Goal: Task Accomplishment & Management: Complete application form

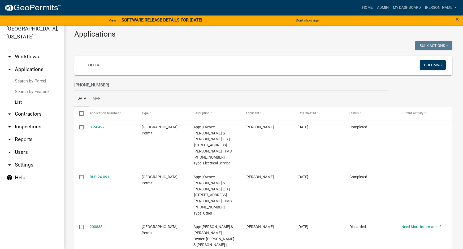
scroll to position [36, 0]
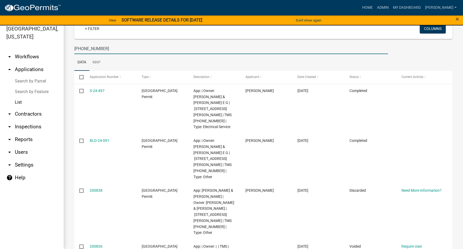
drag, startPoint x: 110, startPoint y: 47, endPoint x: 63, endPoint y: 53, distance: 47.3
click at [63, 53] on div "Jasper County, South Carolina arrow_drop_down Workflows List arrow_drop_up Appl…" at bounding box center [231, 134] width 463 height 230
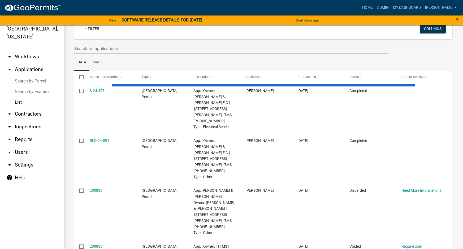
select select "3: 100"
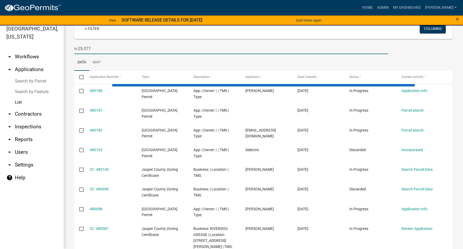
type input "n-25-377"
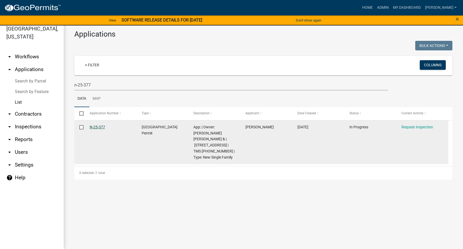
click at [94, 126] on link "N-25-377" at bounding box center [97, 127] width 15 height 4
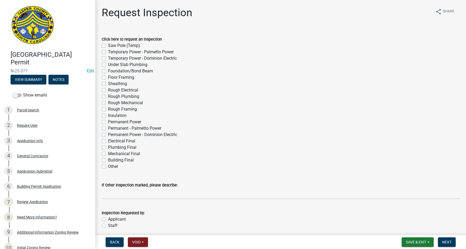
click at [108, 65] on label "Under Slab Plumbing" at bounding box center [127, 64] width 39 height 6
click at [108, 65] on input "Under Slab Plumbing" at bounding box center [109, 62] width 3 height 3
checkbox input "true"
checkbox input "false"
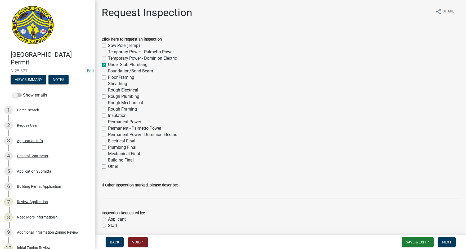
checkbox input "false"
checkbox input "true"
checkbox input "false"
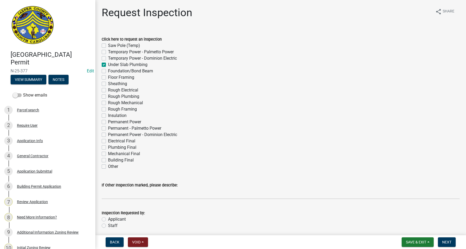
checkbox input "false"
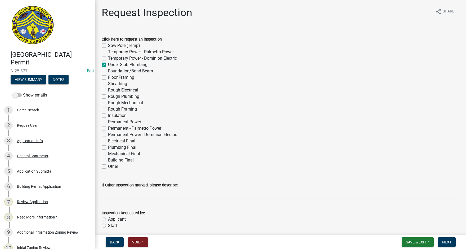
checkbox input "false"
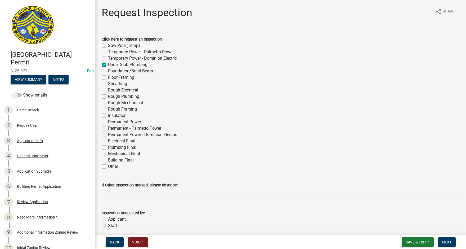
checkbox input "false"
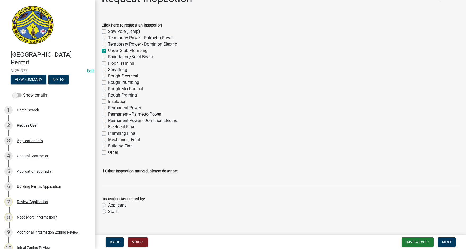
scroll to position [21, 0]
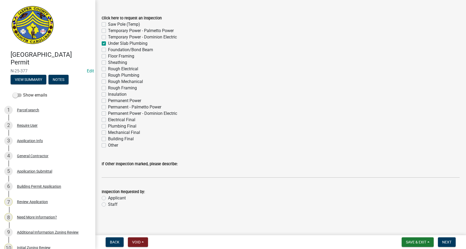
click at [108, 198] on label "Applicant" at bounding box center [117, 198] width 18 height 6
click at [108, 198] on input "Applicant" at bounding box center [109, 196] width 3 height 3
radio input "true"
click at [445, 240] on span "Next" at bounding box center [447, 242] width 9 height 4
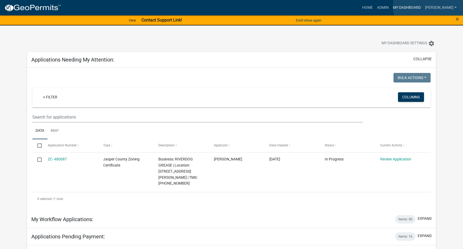
click at [422, 6] on link "My Dashboard" at bounding box center [406, 8] width 32 height 10
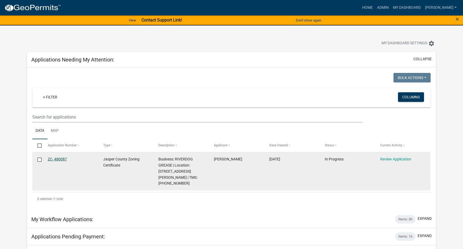
click at [57, 158] on link "ZC- 480087" at bounding box center [57, 159] width 19 height 4
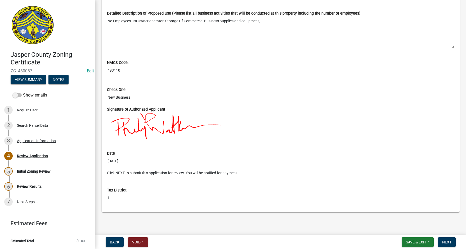
scroll to position [432, 0]
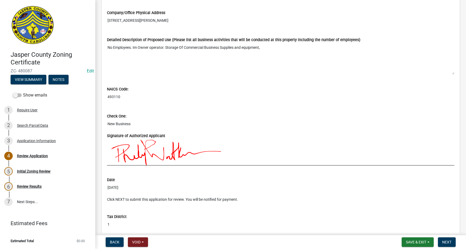
drag, startPoint x: 108, startPoint y: 47, endPoint x: 265, endPoint y: 47, distance: 156.1
click at [265, 47] on textarea "No Employees. Im Owner operator. Storage Of Commercial Business Supplies and eq…" at bounding box center [281, 59] width 348 height 32
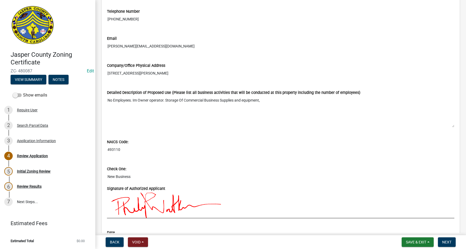
scroll to position [379, 0]
drag, startPoint x: 108, startPoint y: 73, endPoint x: 185, endPoint y: 73, distance: 76.9
click at [185, 73] on input "[STREET_ADDRESS][PERSON_NAME]" at bounding box center [281, 74] width 348 height 10
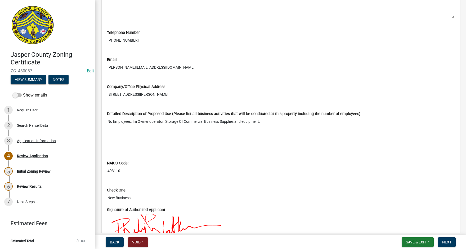
scroll to position [353, 0]
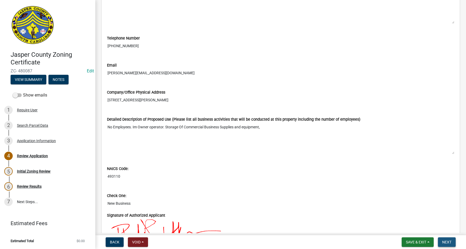
click at [450, 241] on span "Next" at bounding box center [447, 242] width 9 height 4
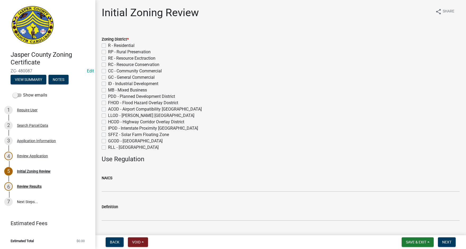
click at [108, 78] on label "GC - General Commercial" at bounding box center [131, 77] width 47 height 6
click at [108, 78] on input "GC - General Commercial" at bounding box center [109, 75] width 3 height 3
checkbox input "true"
checkbox input "false"
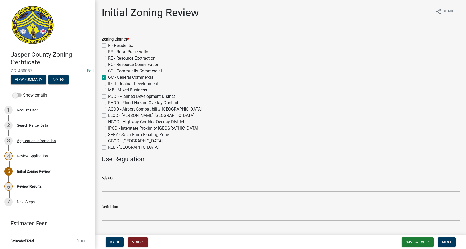
checkbox input "false"
checkbox input "true"
checkbox input "false"
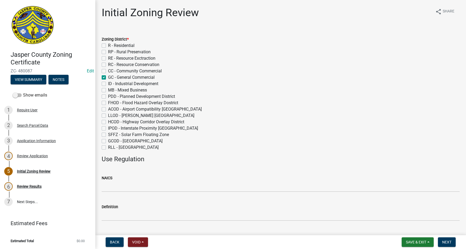
checkbox input "false"
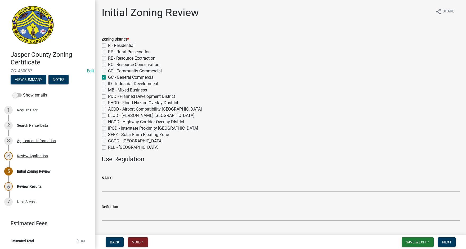
checkbox input "false"
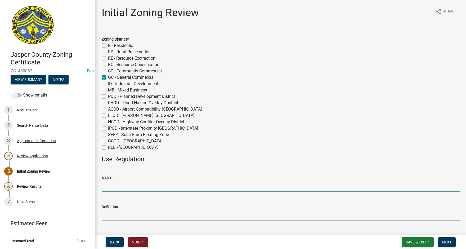
click at [112, 188] on input "NAICS" at bounding box center [281, 186] width 358 height 11
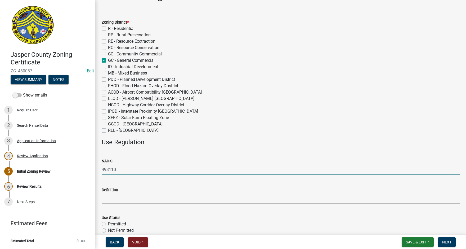
scroll to position [27, 0]
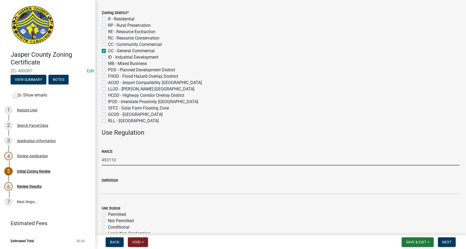
type input "493110"
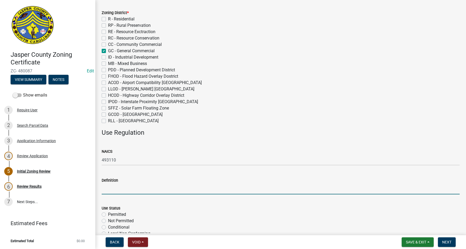
click at [113, 193] on input "Definition" at bounding box center [281, 188] width 358 height 11
type input "Warehousing & Storage"
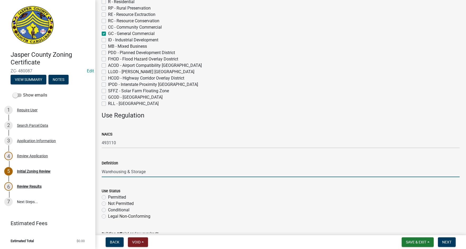
scroll to position [80, 0]
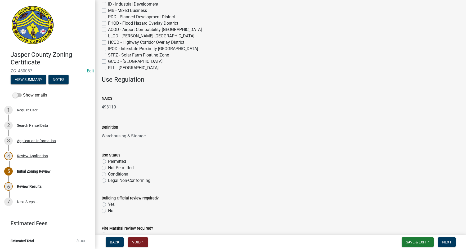
click at [108, 161] on label "Permitted" at bounding box center [117, 161] width 18 height 6
click at [108, 161] on input "Permitted" at bounding box center [109, 159] width 3 height 3
radio input "true"
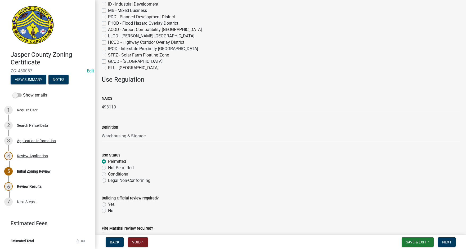
click at [108, 203] on label "Yes" at bounding box center [111, 204] width 7 height 6
click at [108, 203] on input "Yes" at bounding box center [109, 202] width 3 height 3
radio input "true"
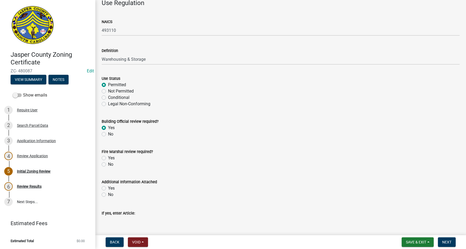
scroll to position [159, 0]
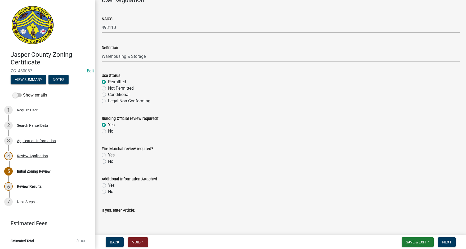
click at [108, 154] on label "Yes" at bounding box center [111, 155] width 7 height 6
click at [108, 154] on input "Yes" at bounding box center [109, 153] width 3 height 3
radio input "true"
click at [108, 192] on label "No" at bounding box center [110, 191] width 5 height 6
click at [108, 192] on input "No" at bounding box center [109, 189] width 3 height 3
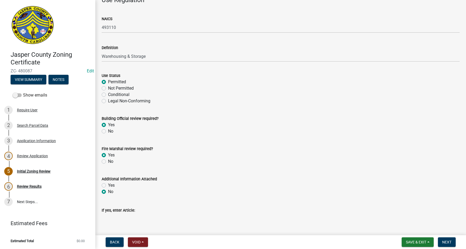
radio input "true"
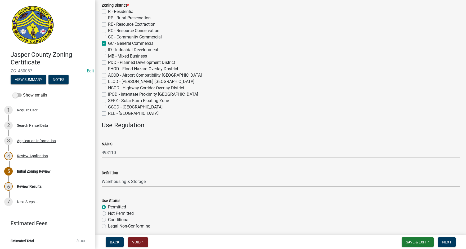
scroll to position [30, 0]
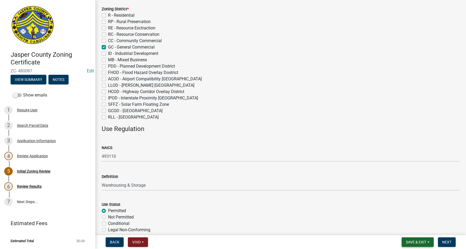
click at [430, 243] on button "Save & Exit" at bounding box center [418, 242] width 32 height 10
click at [412, 217] on button "Save" at bounding box center [413, 215] width 42 height 13
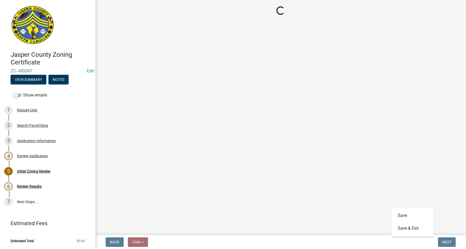
scroll to position [0, 0]
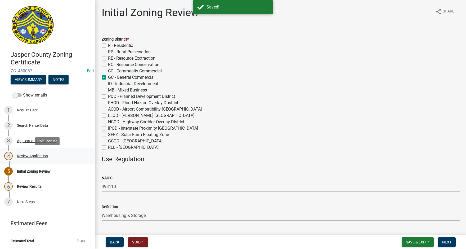
click at [37, 154] on div "Review Application" at bounding box center [32, 156] width 31 height 4
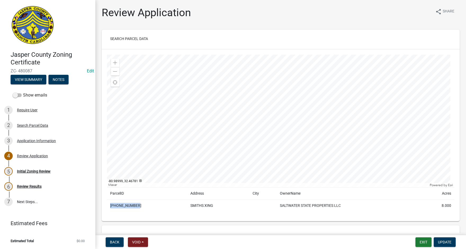
drag, startPoint x: 111, startPoint y: 205, endPoint x: 134, endPoint y: 208, distance: 24.0
click at [134, 208] on td "[PHONE_NUMBER]" at bounding box center [147, 206] width 80 height 12
copy td "[PHONE_NUMBER]"
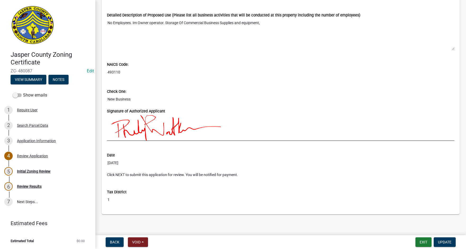
scroll to position [459, 0]
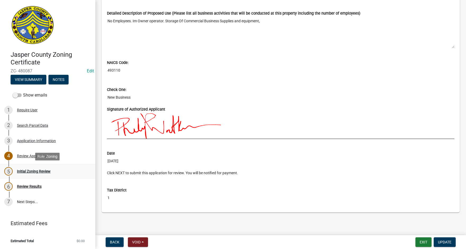
click at [36, 170] on div "Initial Zoning Review" at bounding box center [34, 171] width 34 height 4
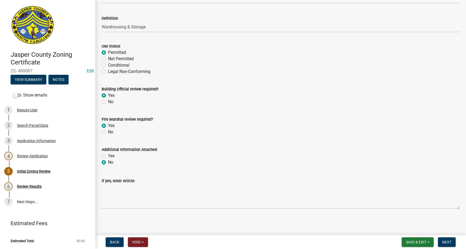
scroll to position [189, 0]
click at [449, 244] on span "Next" at bounding box center [447, 242] width 9 height 4
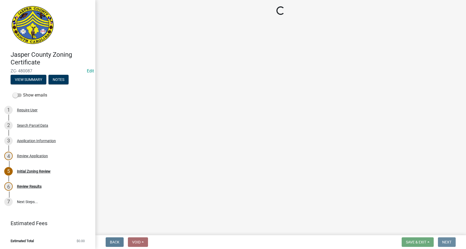
scroll to position [0, 0]
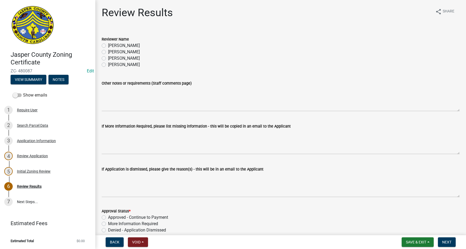
click at [108, 52] on label "[PERSON_NAME]" at bounding box center [124, 52] width 32 height 6
click at [108, 52] on input "[PERSON_NAME]" at bounding box center [109, 50] width 3 height 3
radio input "true"
click at [108, 230] on label "Denied - Application Dismissed" at bounding box center [137, 230] width 58 height 6
click at [108, 230] on input "Denied - Application Dismissed" at bounding box center [109, 228] width 3 height 3
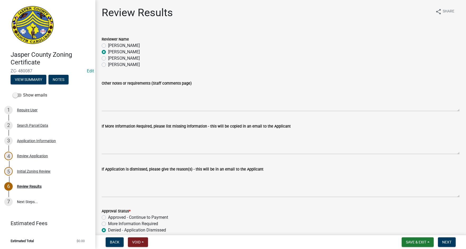
radio input "true"
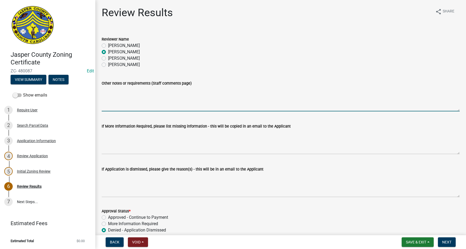
click at [114, 95] on textarea "Other notes or requirements (Staff comments page)" at bounding box center [281, 98] width 358 height 25
